Goal: Information Seeking & Learning: Compare options

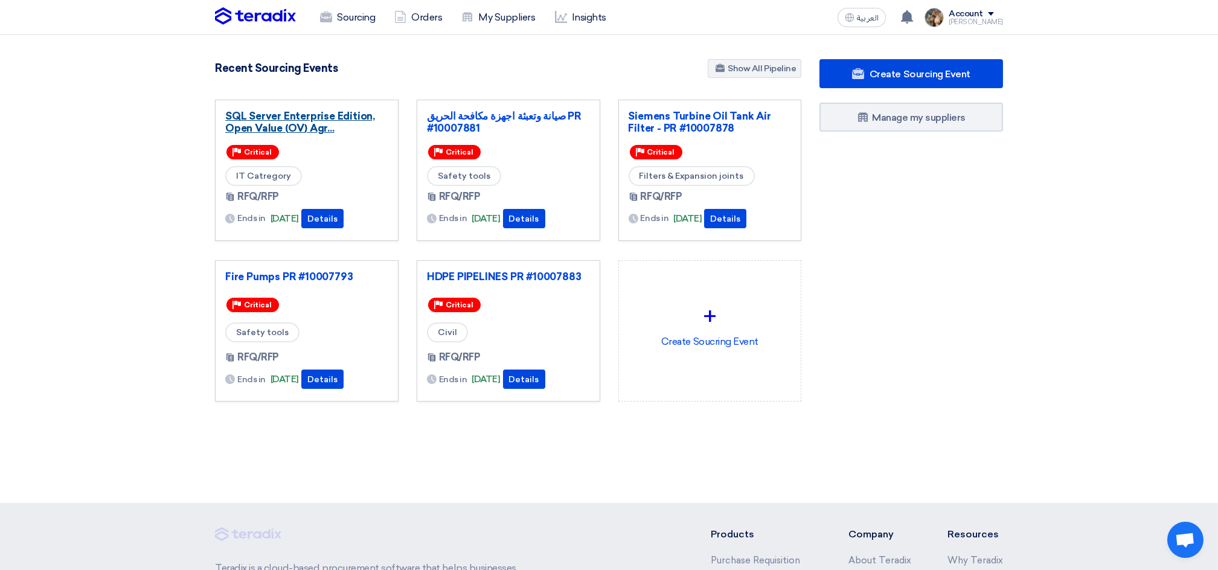
click at [288, 114] on link "SQL Server Enterprise Edition, Open Value (OV) Agr..." at bounding box center [306, 122] width 163 height 24
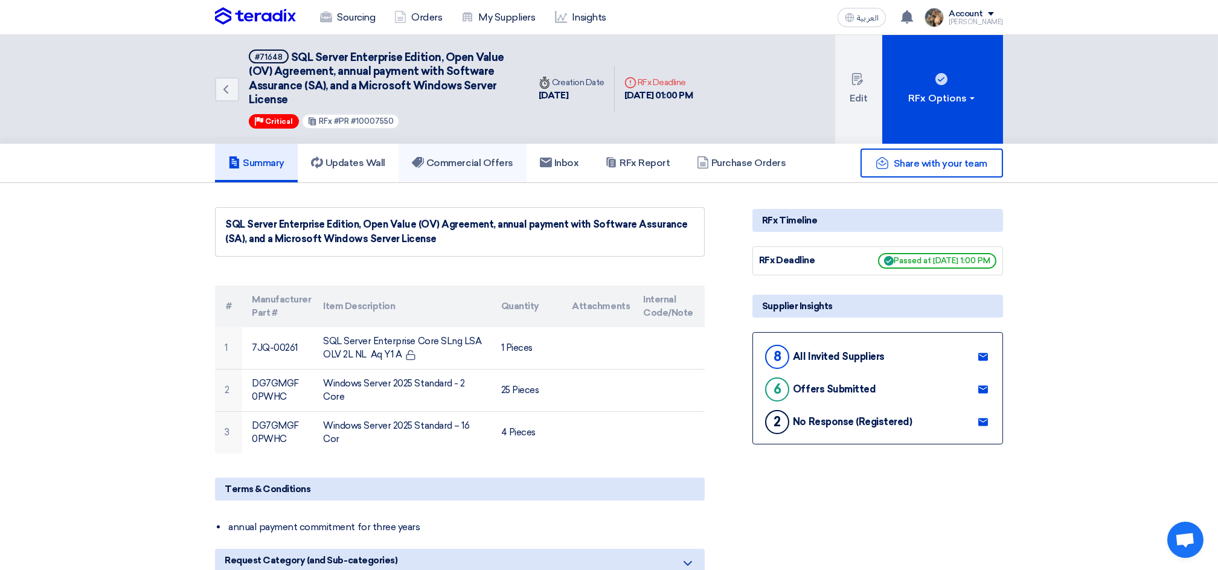
click at [446, 165] on h5 "Commercial Offers" at bounding box center [462, 163] width 101 height 12
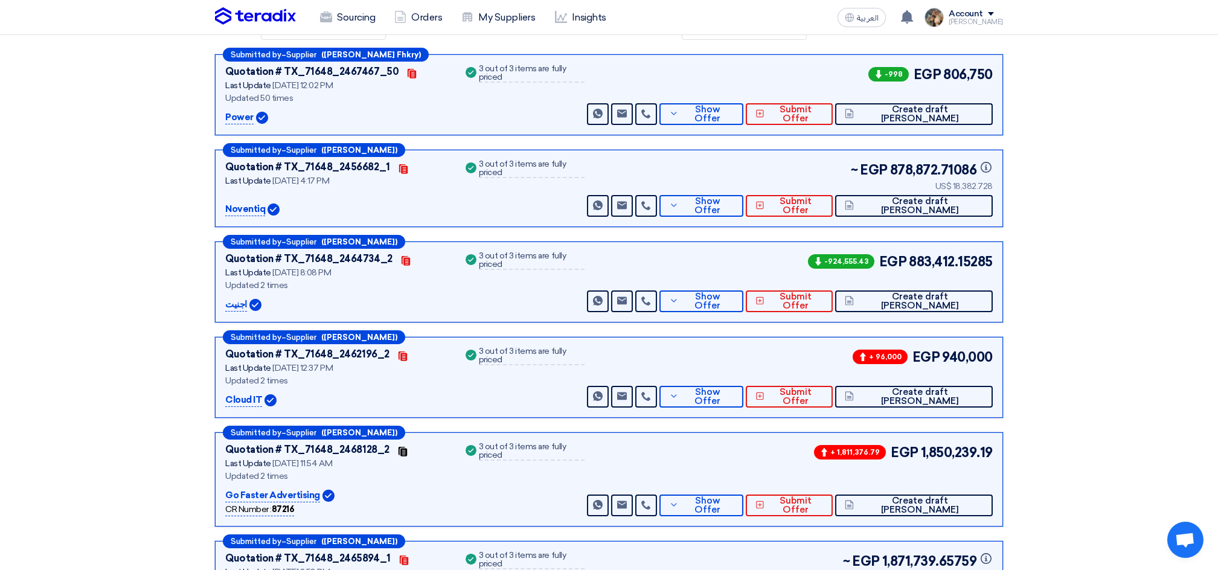
scroll to position [242, 0]
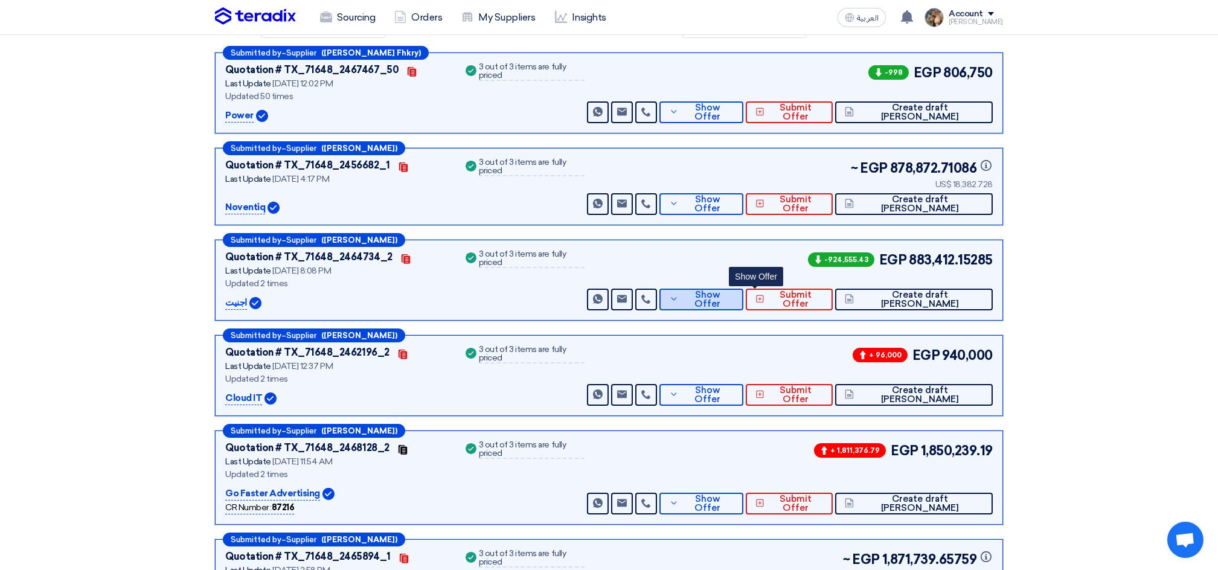
click at [679, 295] on icon at bounding box center [674, 299] width 10 height 10
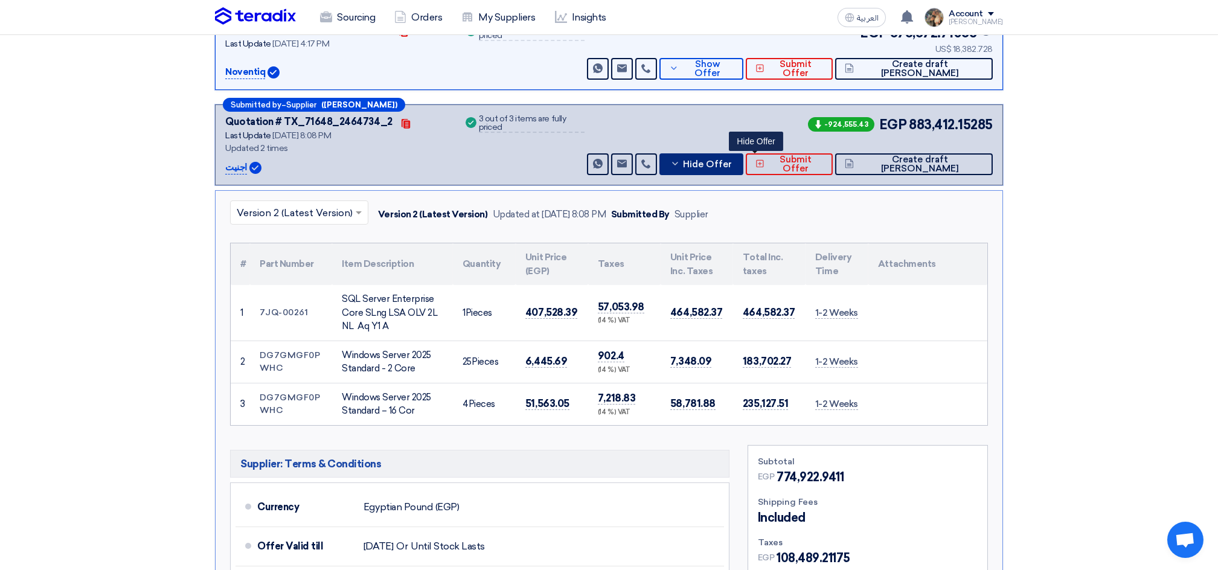
scroll to position [402, 0]
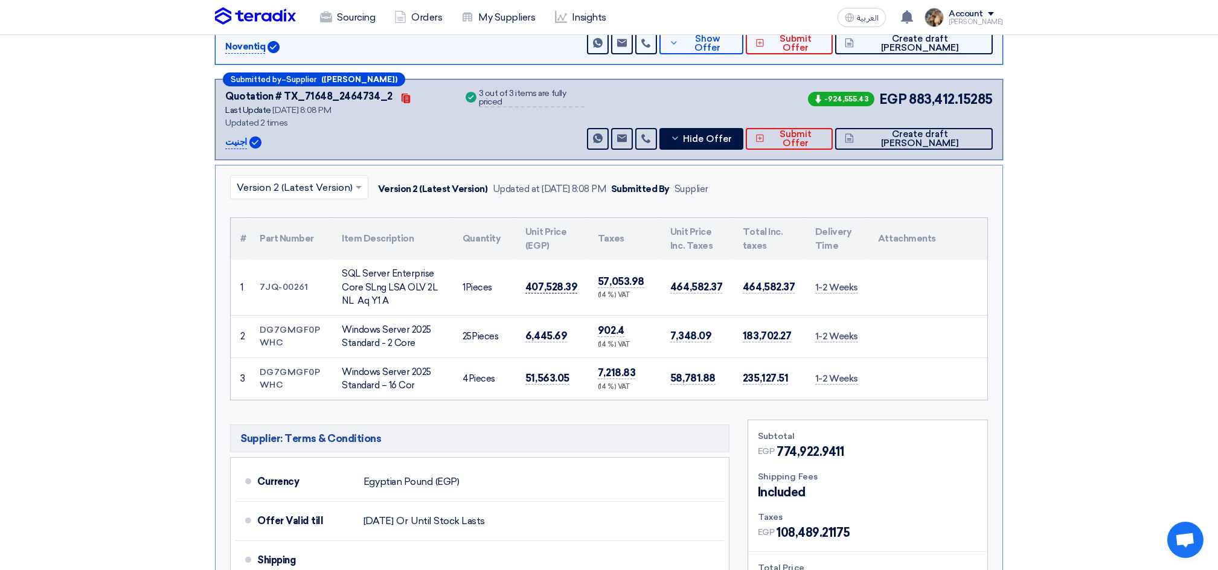
click at [553, 284] on span "407,528.39" at bounding box center [551, 287] width 52 height 13
copy span "407,528.39"
click at [557, 330] on span "6,445.69" at bounding box center [546, 336] width 42 height 13
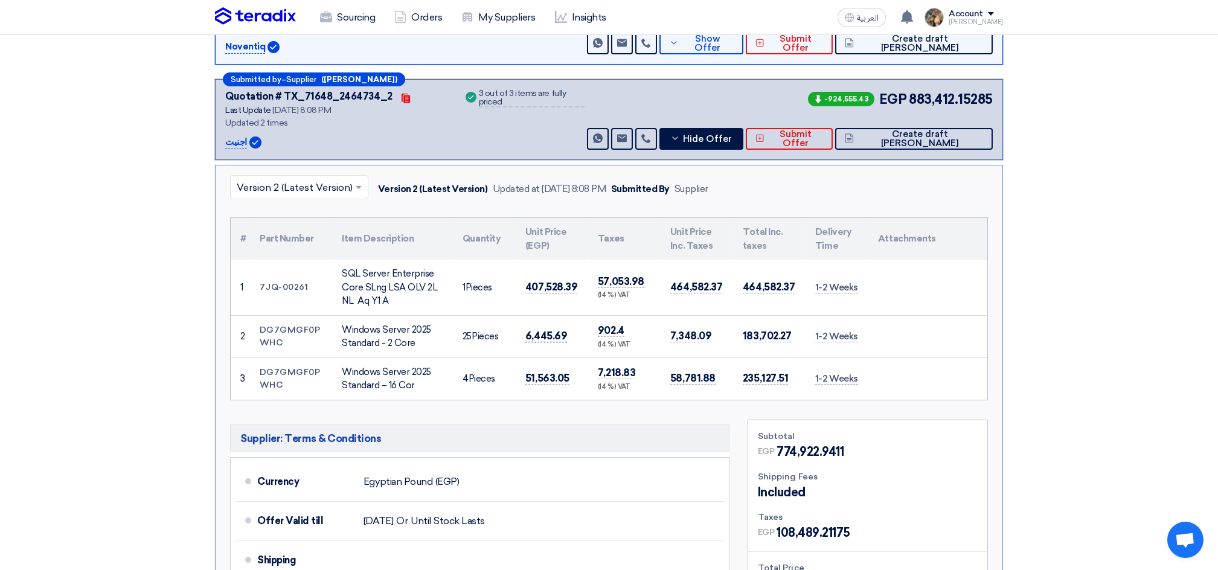
copy span "6,445.69"
click at [545, 375] on span "51,563.05" at bounding box center [547, 378] width 44 height 13
click at [546, 375] on span "51,563.05" at bounding box center [547, 378] width 44 height 13
copy span "51,563.05"
click at [689, 277] on td "464,582.37" at bounding box center [697, 288] width 72 height 56
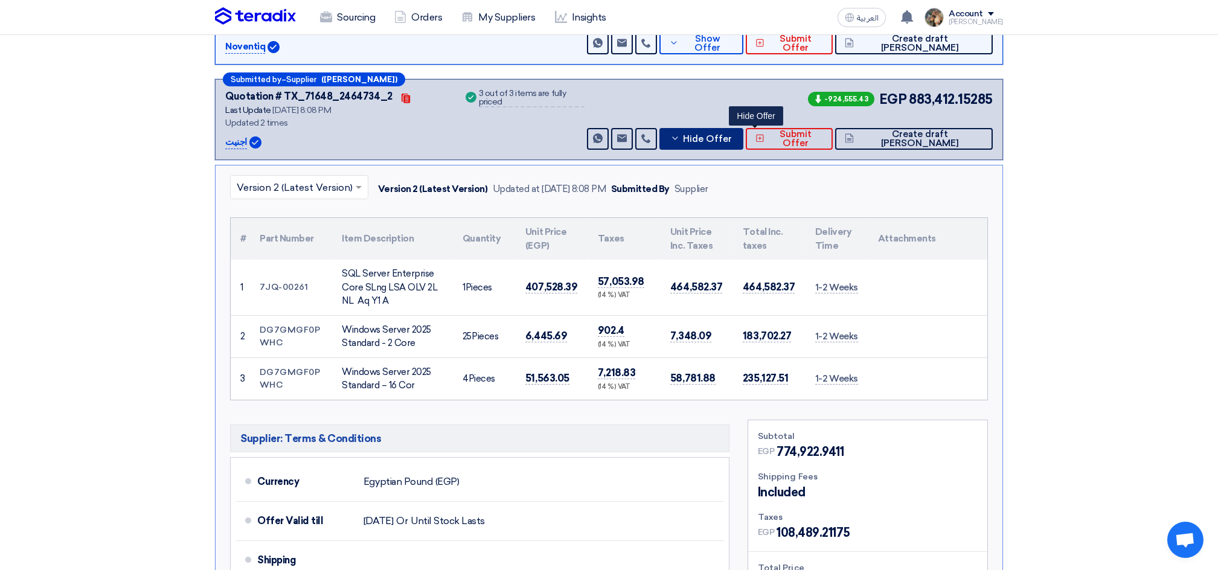
click at [737, 136] on button "Hide Offer" at bounding box center [701, 139] width 84 height 22
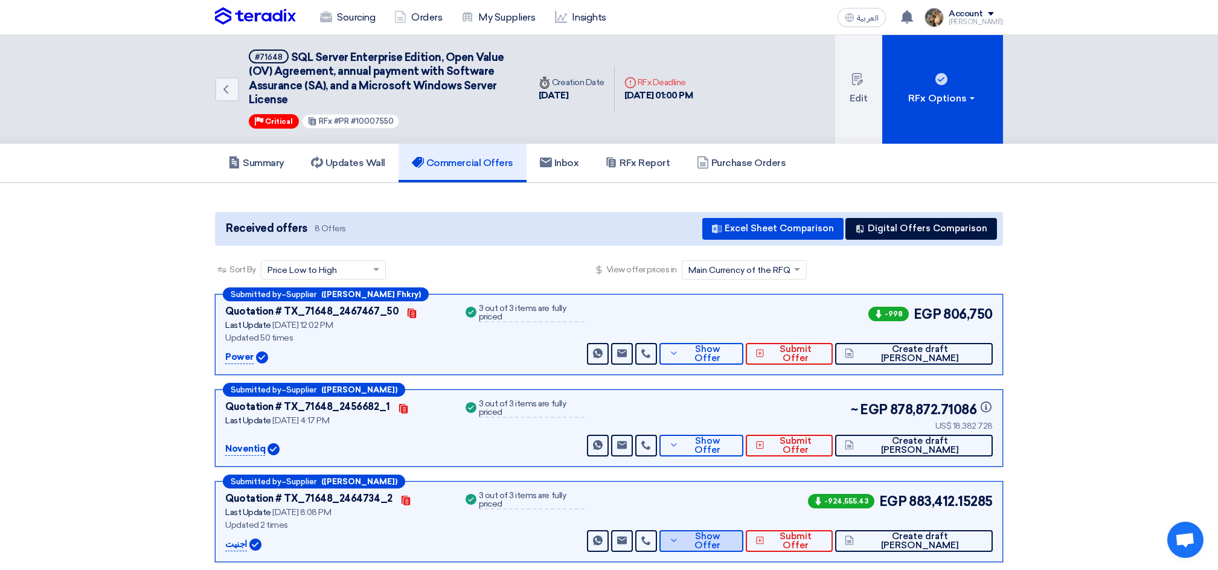
scroll to position [80, 0]
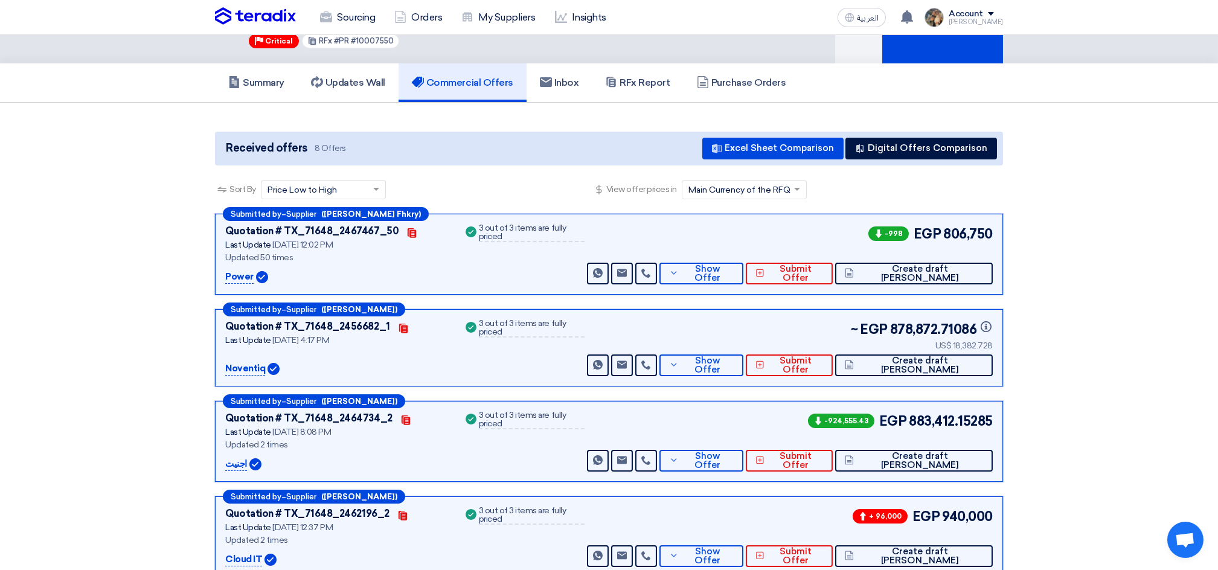
drag, startPoint x: 910, startPoint y: 419, endPoint x: 990, endPoint y: 417, distance: 80.3
click at [990, 417] on span "883,412.15285" at bounding box center [951, 421] width 84 height 20
click at [943, 414] on span "883,412.15285" at bounding box center [951, 421] width 84 height 20
click at [928, 414] on span "883,412.15285" at bounding box center [951, 421] width 84 height 20
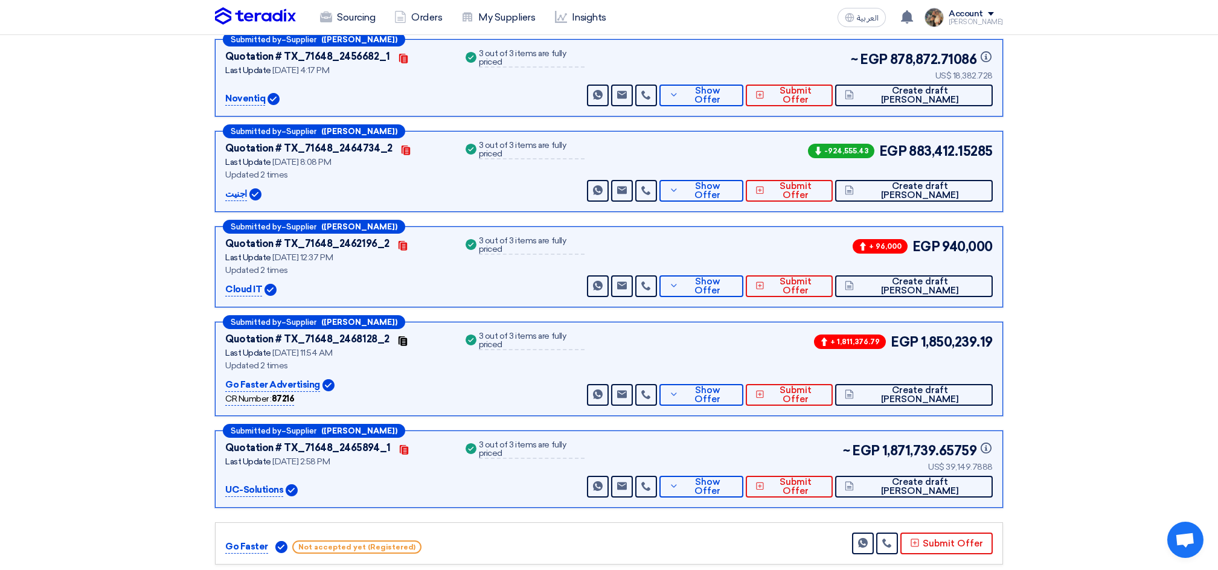
scroll to position [322, 0]
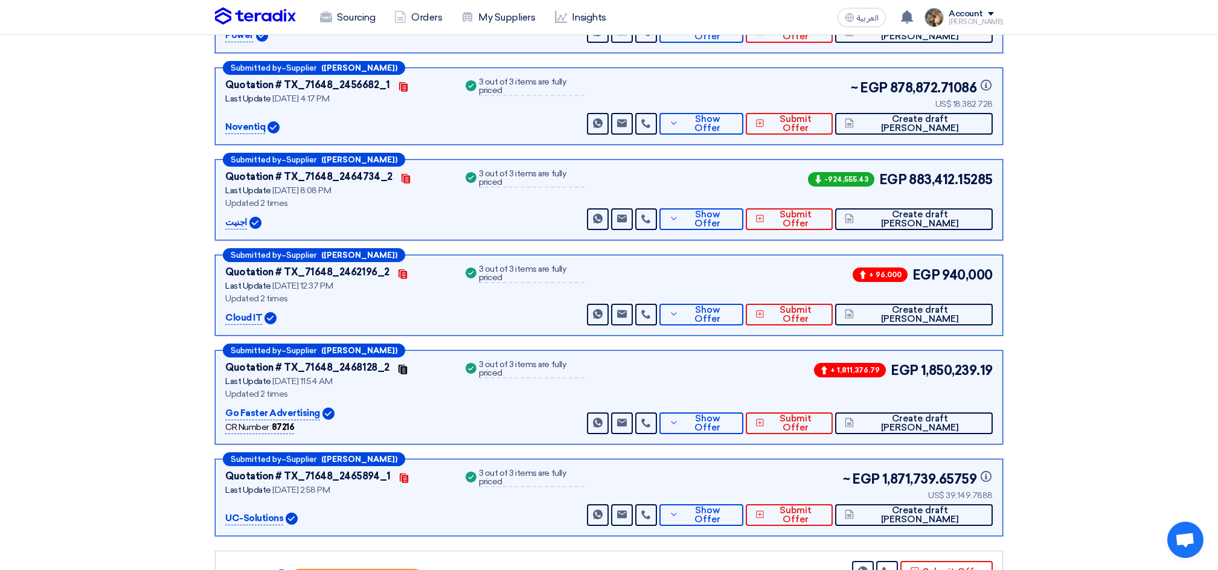
click at [233, 218] on p "اجنيت" at bounding box center [236, 223] width 22 height 14
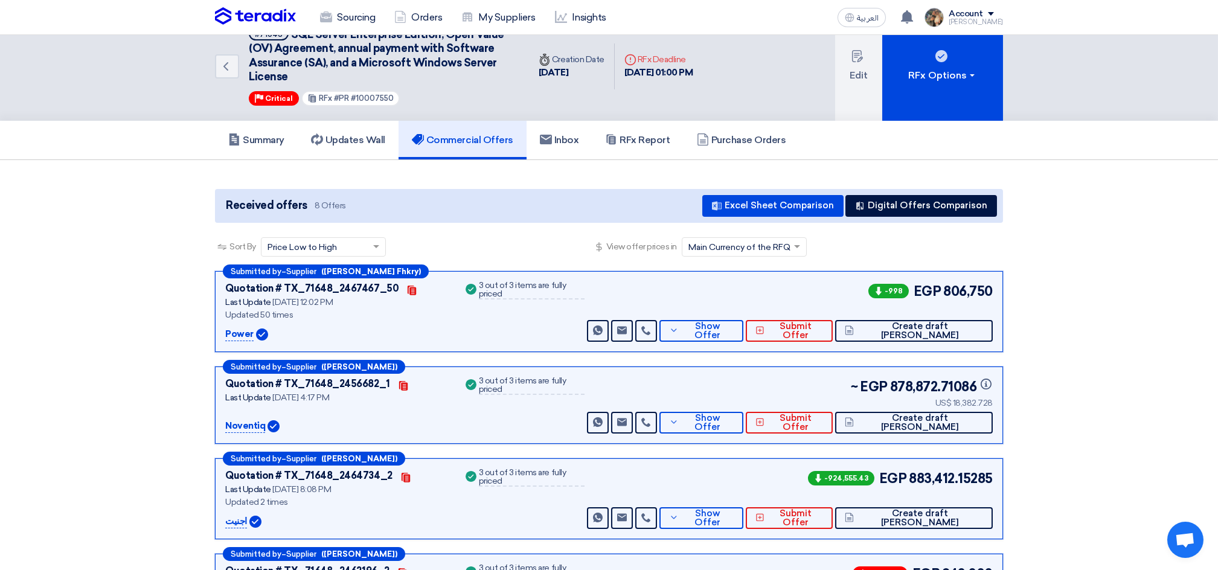
scroll to position [0, 0]
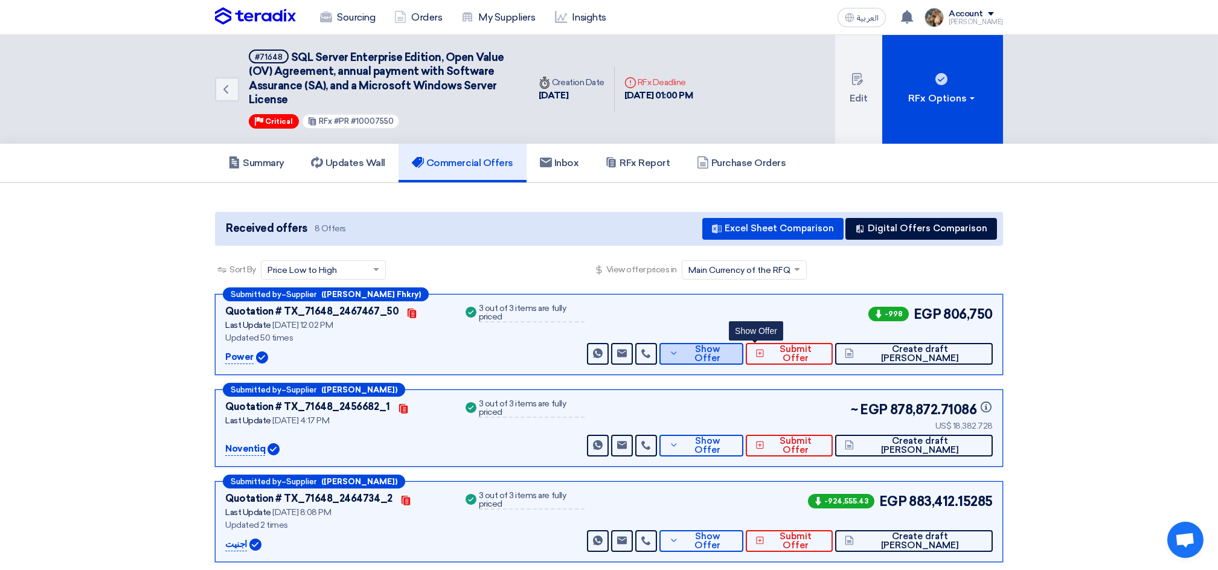
click at [734, 350] on span "Show Offer" at bounding box center [708, 354] width 53 height 18
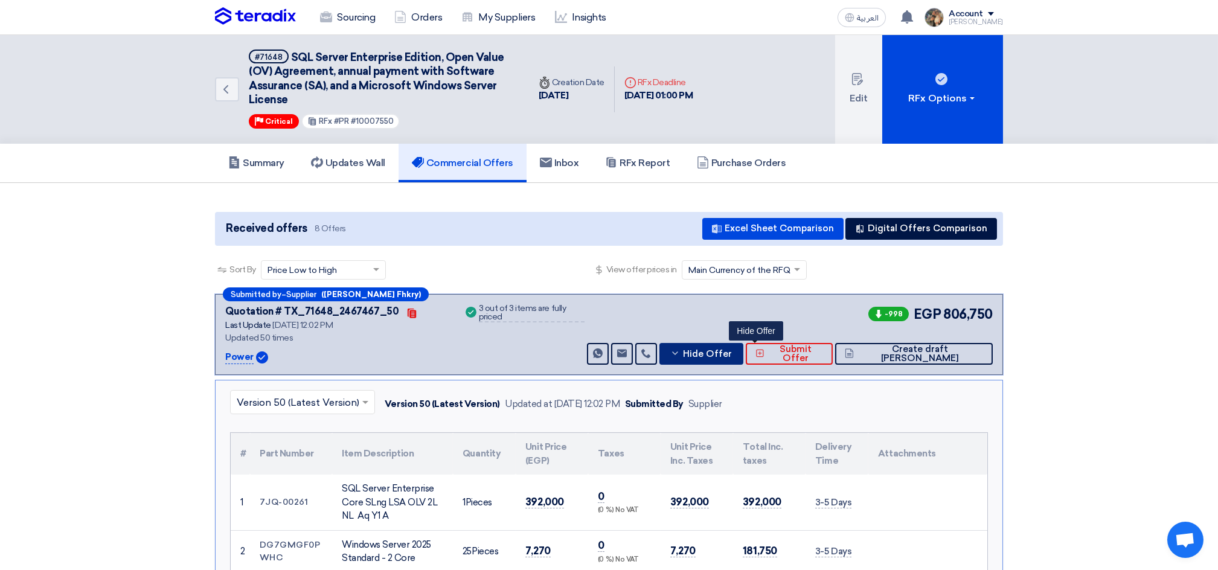
click at [680, 348] on icon at bounding box center [675, 353] width 10 height 10
